Goal: Task Accomplishment & Management: Complete application form

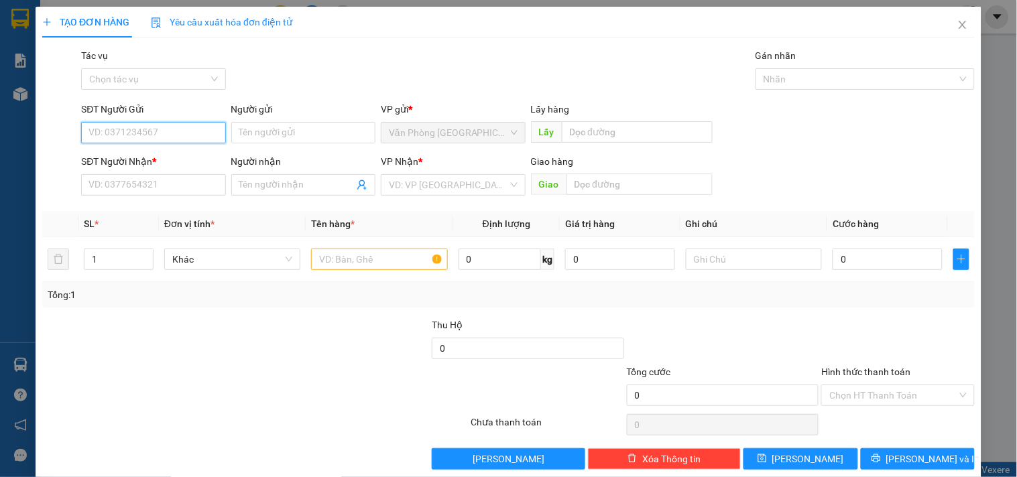
click at [181, 131] on input "SĐT Người Gửi" at bounding box center [153, 132] width 144 height 21
click at [104, 152] on div "0968878195" at bounding box center [152, 159] width 127 height 15
type input "0968878195"
type input "0347131523"
type input "0968878195"
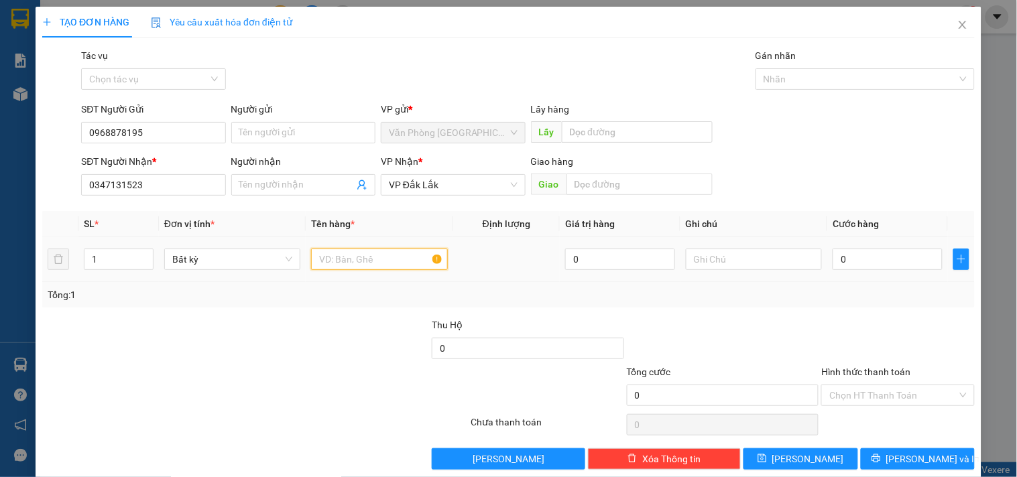
click at [398, 254] on input "text" at bounding box center [379, 259] width 136 height 21
type input "2 THÙNG"
type input "2"
click at [144, 254] on icon "up" at bounding box center [146, 256] width 5 height 5
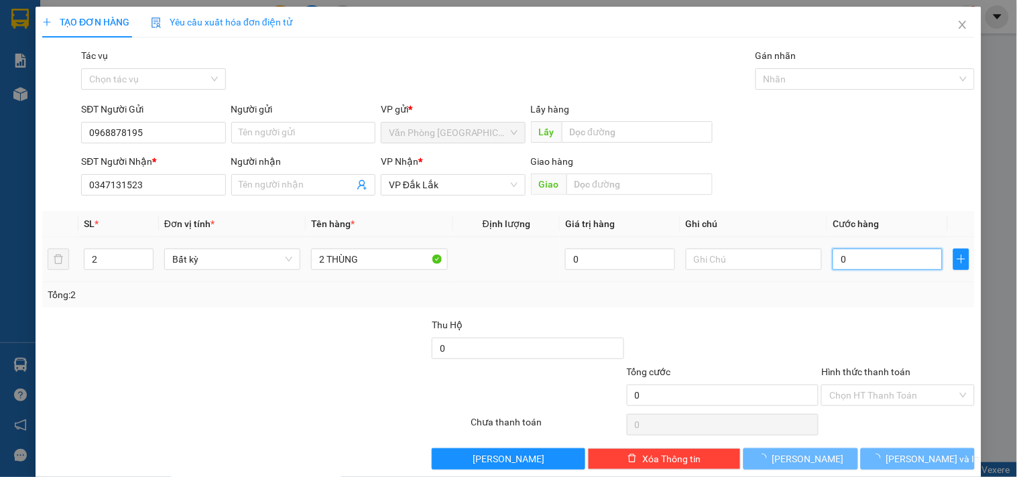
click at [884, 262] on input "0" at bounding box center [888, 259] width 110 height 21
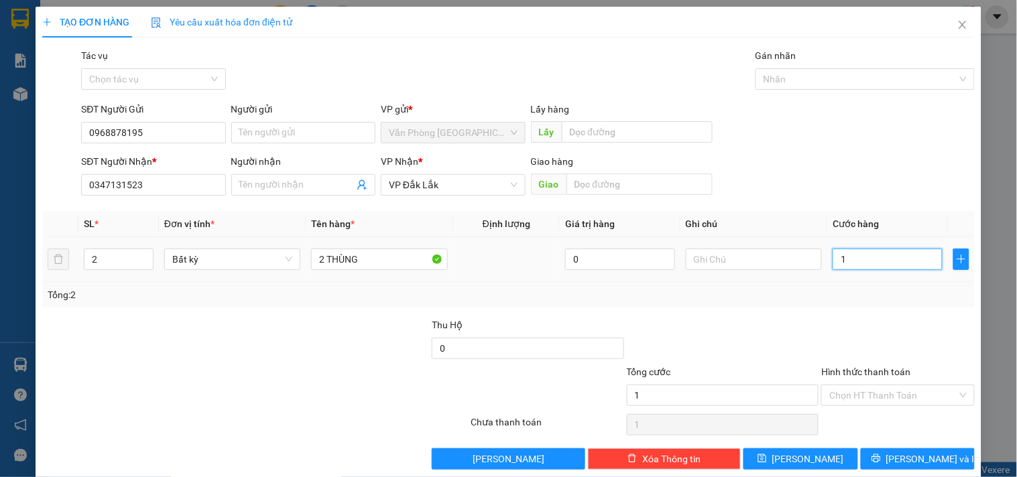
type input "1"
type input "10"
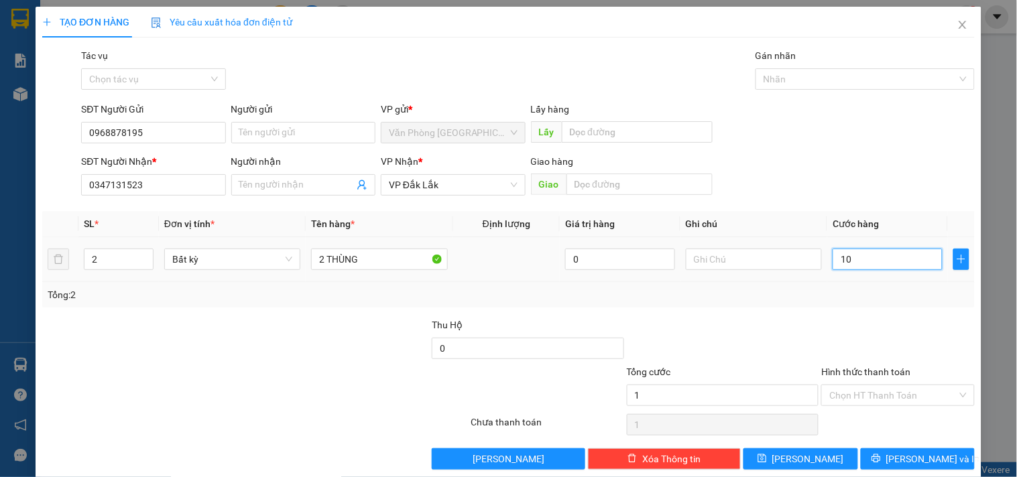
type input "10"
type input "100"
type input "1.000"
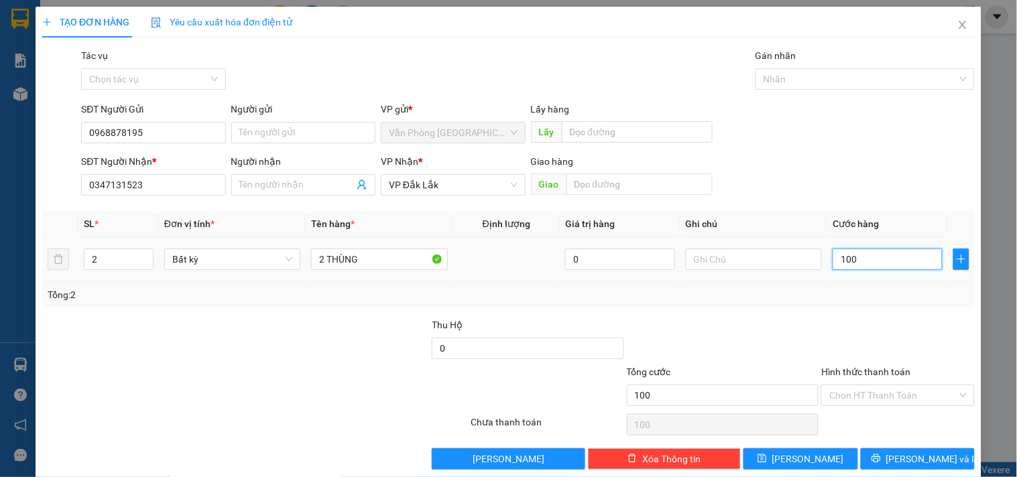
type input "1.000"
type input "10.000"
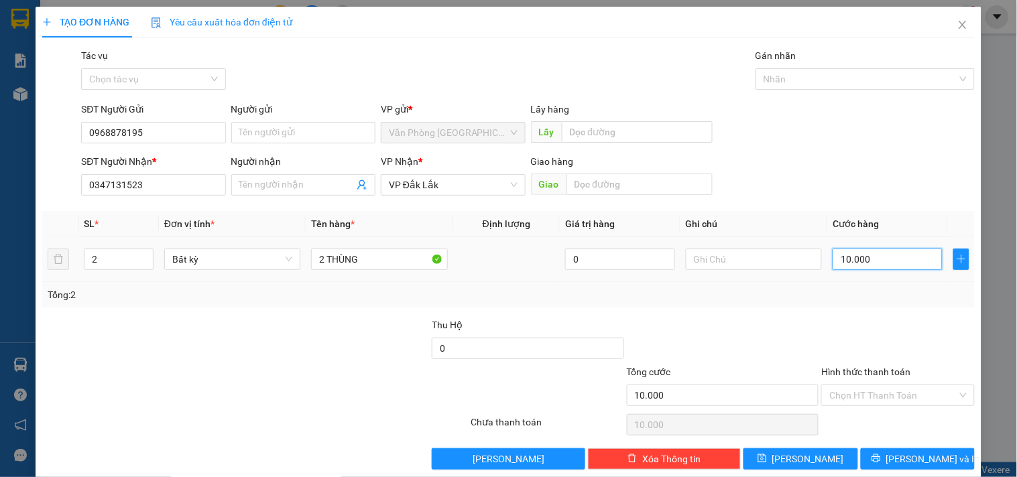
type input "100.000"
drag, startPoint x: 873, startPoint y: 390, endPoint x: 874, endPoint y: 383, distance: 7.4
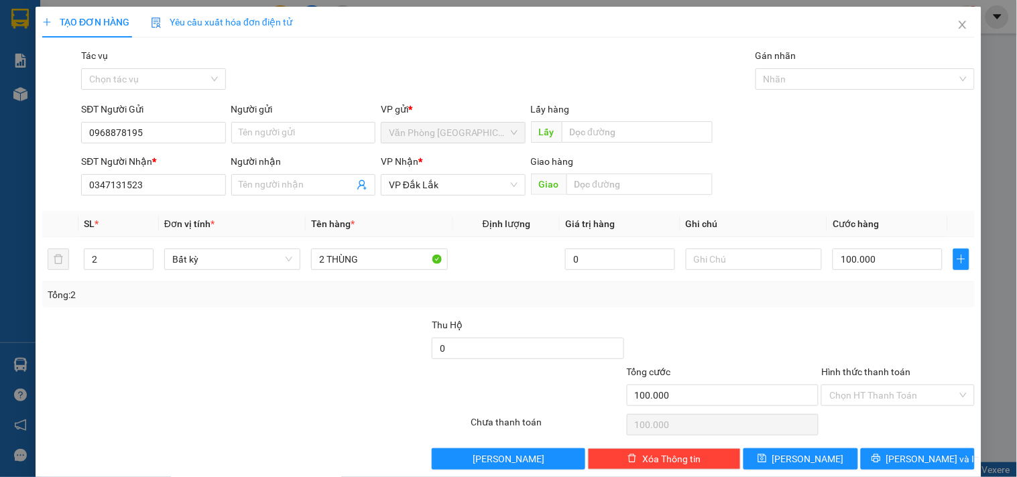
click at [874, 389] on input "Hình thức thanh toán" at bounding box center [893, 396] width 127 height 20
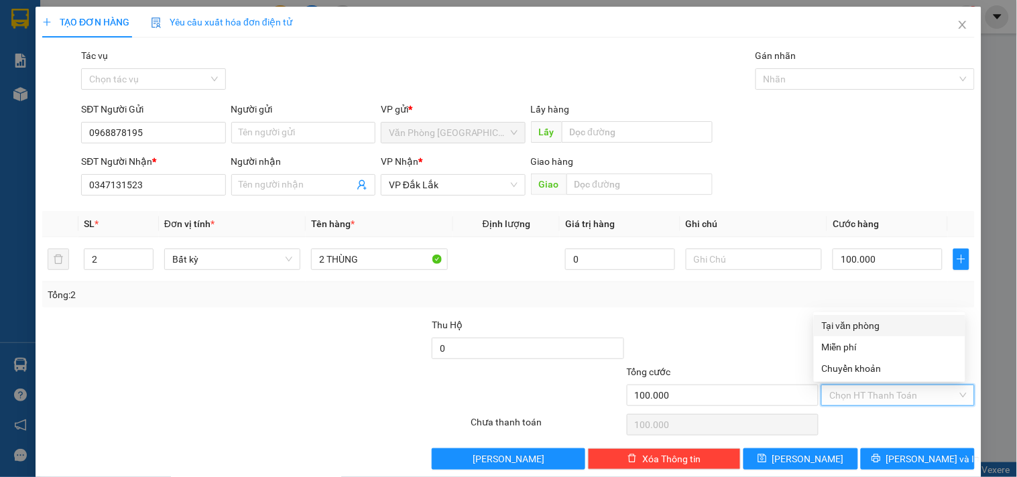
click at [862, 323] on div "Tại văn phòng" at bounding box center [889, 326] width 135 height 15
type input "0"
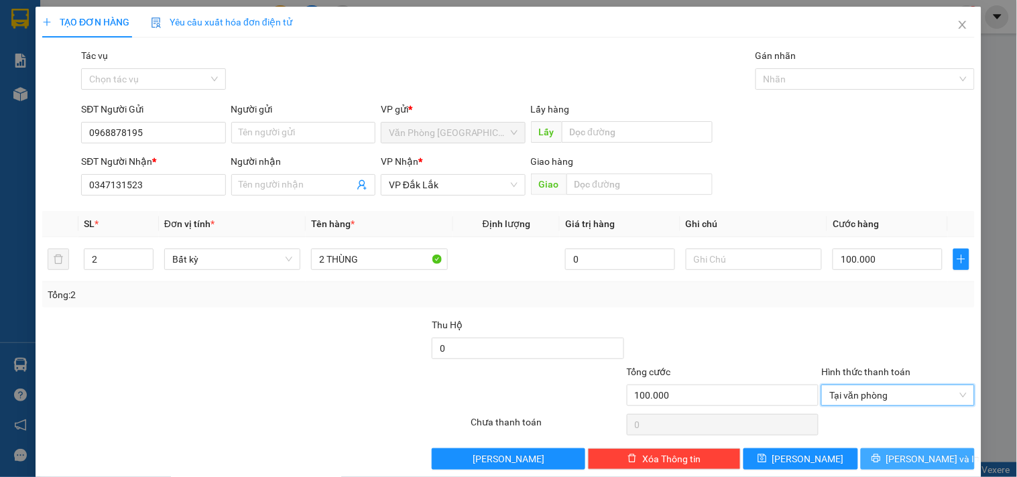
click at [899, 455] on span "[PERSON_NAME] và In" at bounding box center [934, 459] width 94 height 15
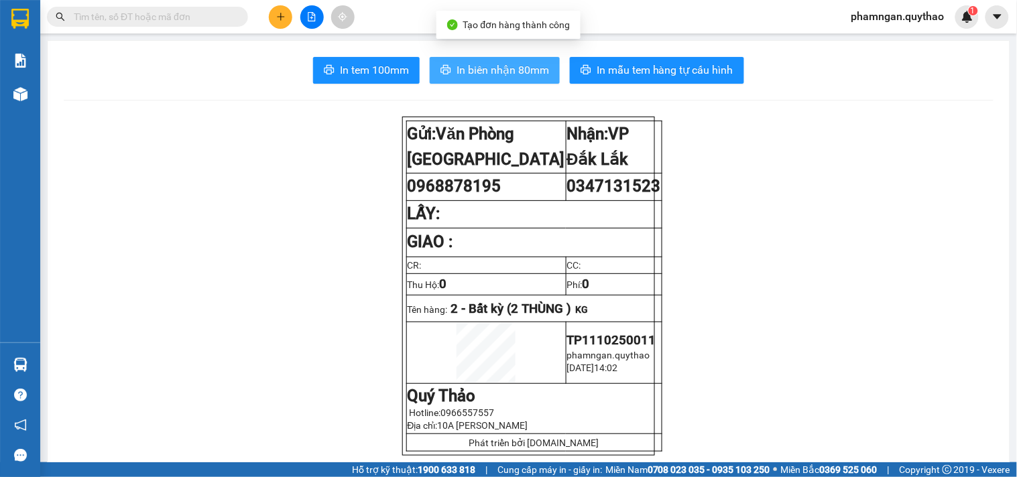
click at [474, 75] on span "In biên nhận 80mm" at bounding box center [503, 70] width 93 height 17
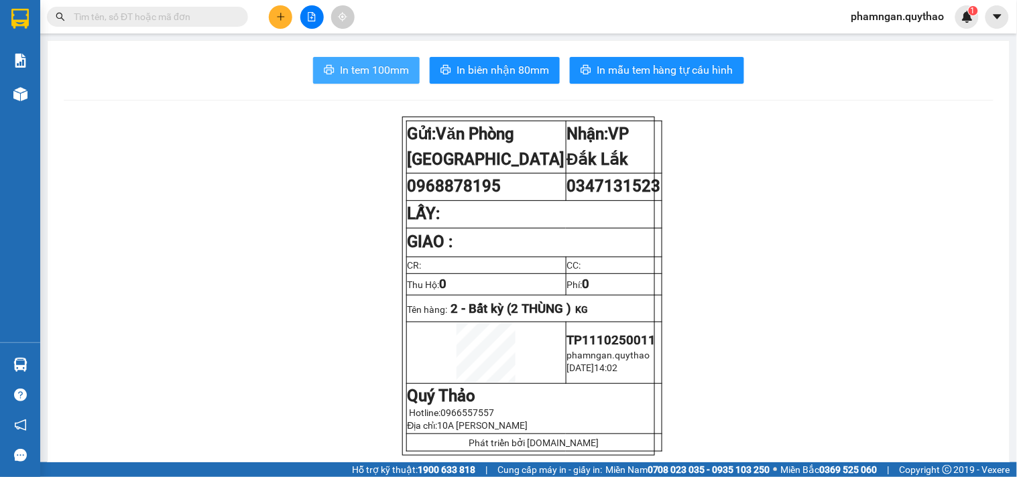
click at [383, 67] on span "In tem 100mm" at bounding box center [374, 70] width 69 height 17
